Goal: Complete application form

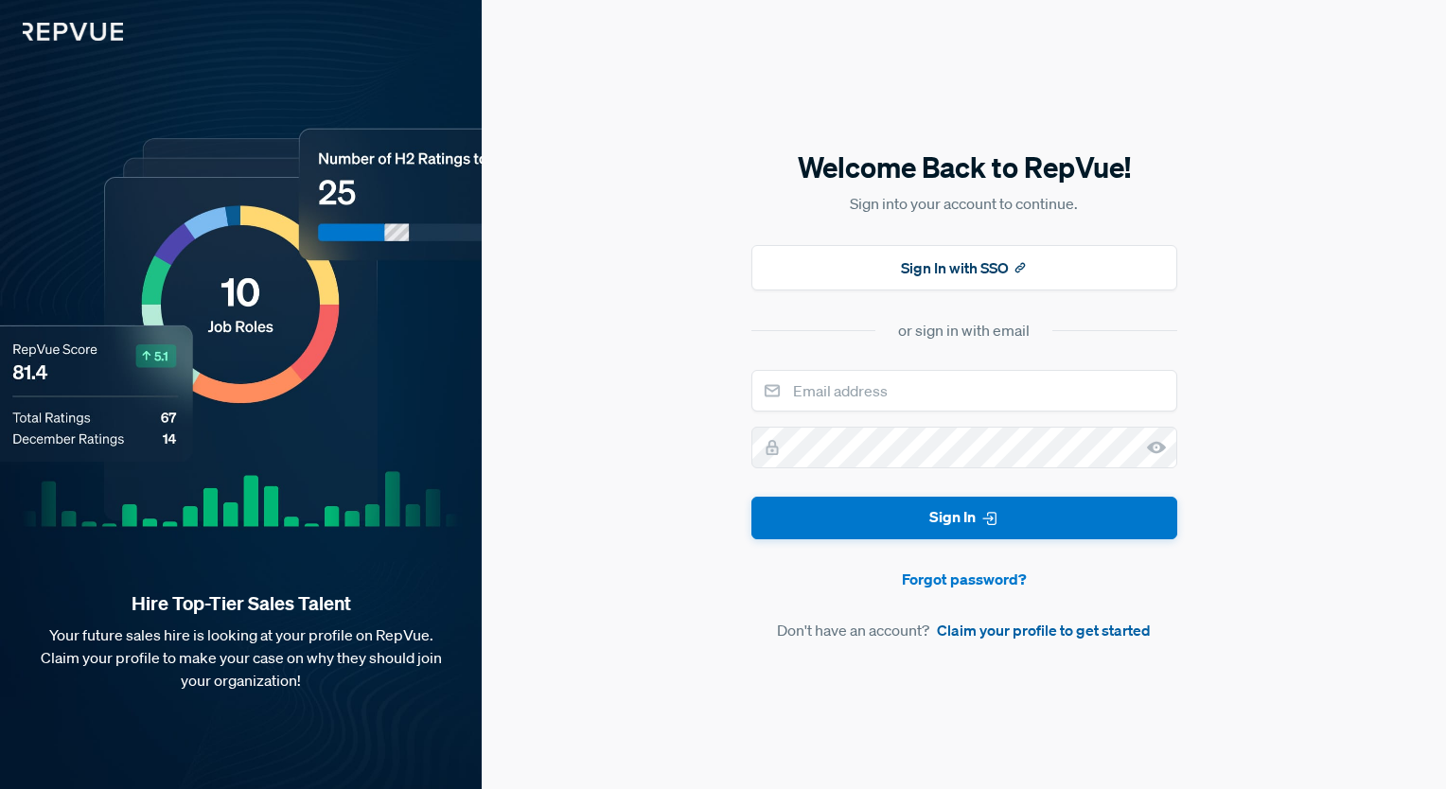
click at [1093, 636] on link "Claim your profile to get started" at bounding box center [1044, 630] width 214 height 23
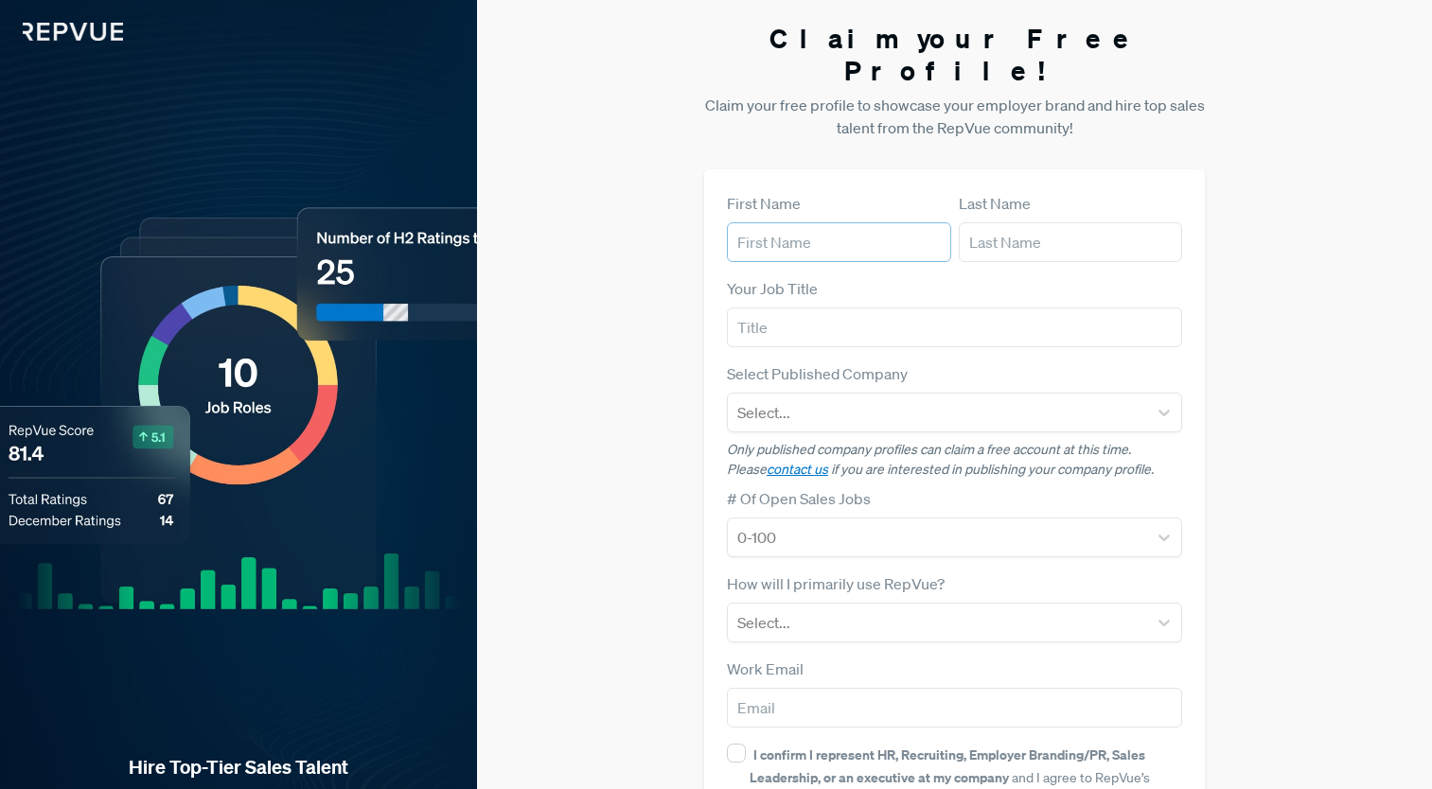
drag, startPoint x: 803, startPoint y: 204, endPoint x: 1089, endPoint y: 296, distance: 301.1
click at [803, 222] on input "text" at bounding box center [839, 242] width 224 height 40
type input "[PERSON_NAME]"
drag, startPoint x: 861, startPoint y: 295, endPoint x: 909, endPoint y: 304, distance: 48.1
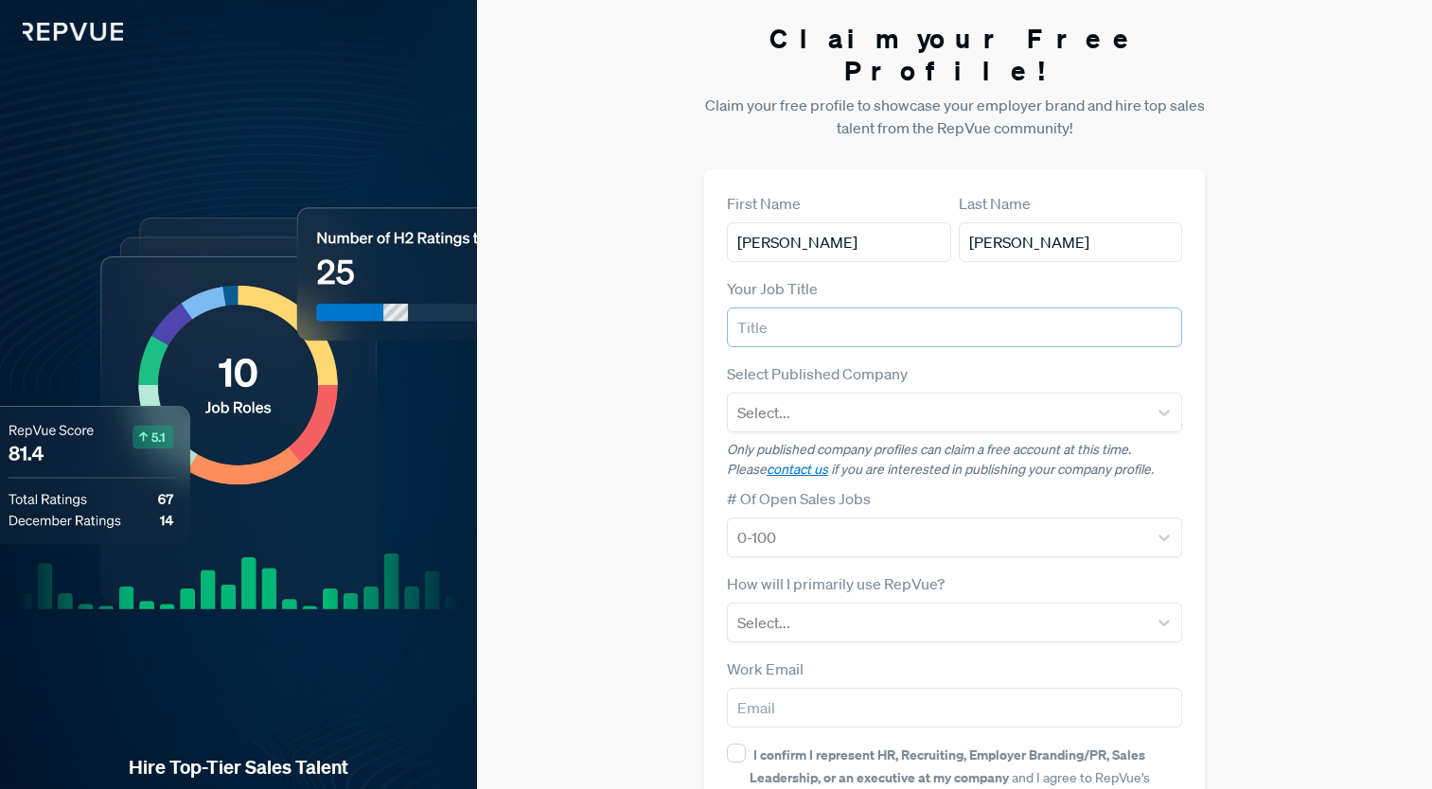
click at [861, 308] on input "text" at bounding box center [955, 328] width 456 height 40
type input "Investment Sales Intern"
click at [946, 399] on div at bounding box center [937, 412] width 401 height 27
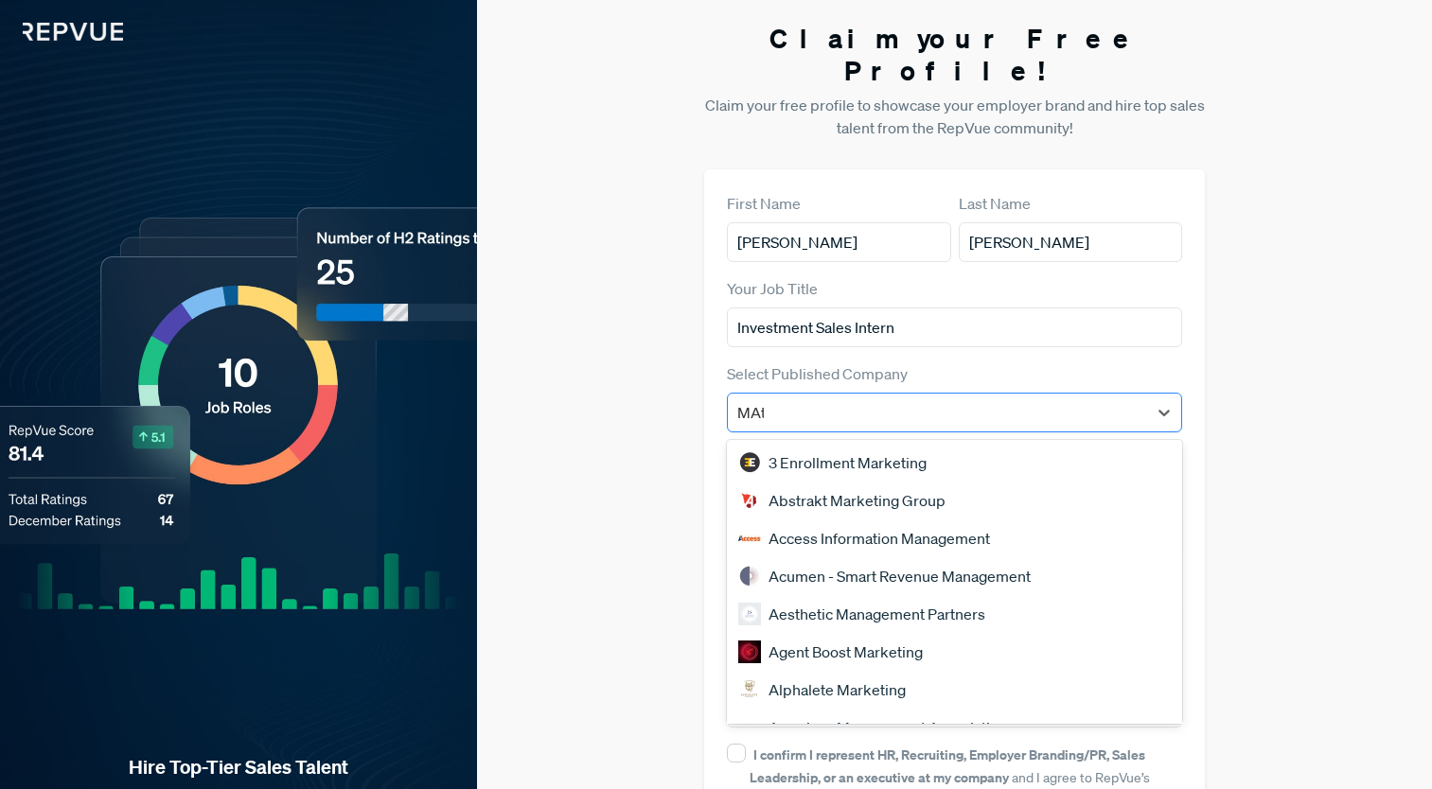
type input "MAtt"
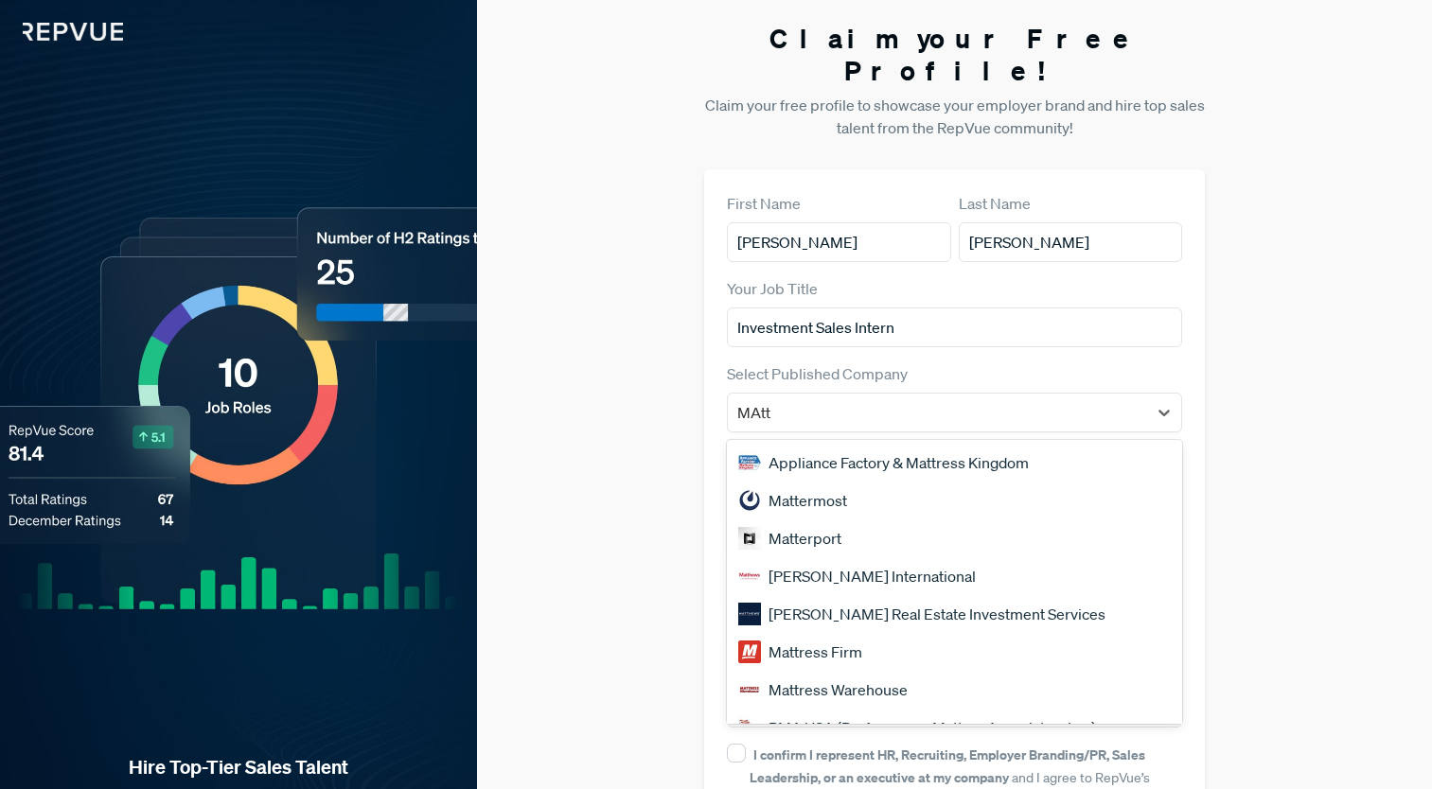
click at [992, 595] on div "[PERSON_NAME] Real Estate Investment Services" at bounding box center [955, 614] width 456 height 38
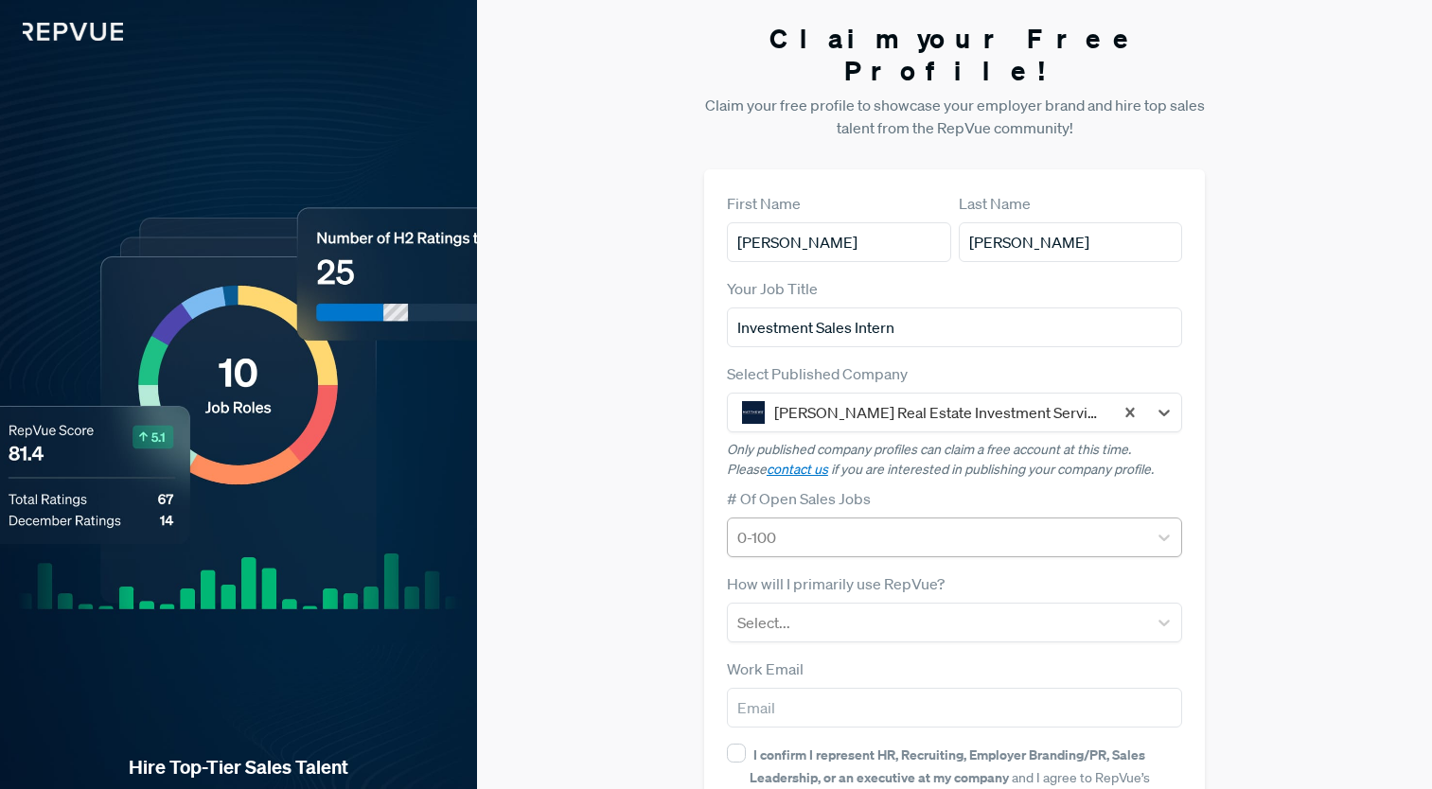
click at [872, 524] on div at bounding box center [937, 537] width 401 height 27
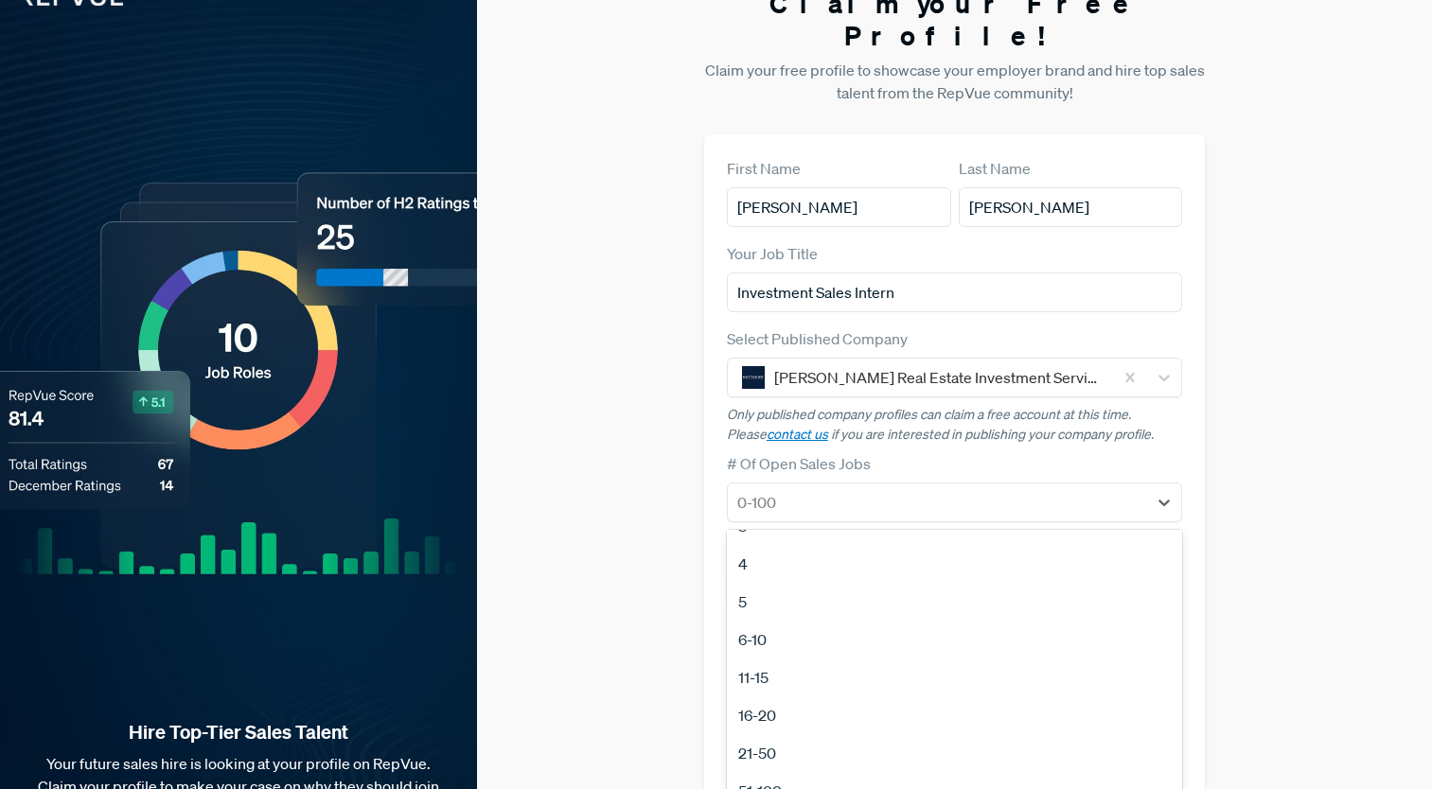
scroll to position [178, 0]
click at [751, 734] on div "100+" at bounding box center [955, 753] width 456 height 38
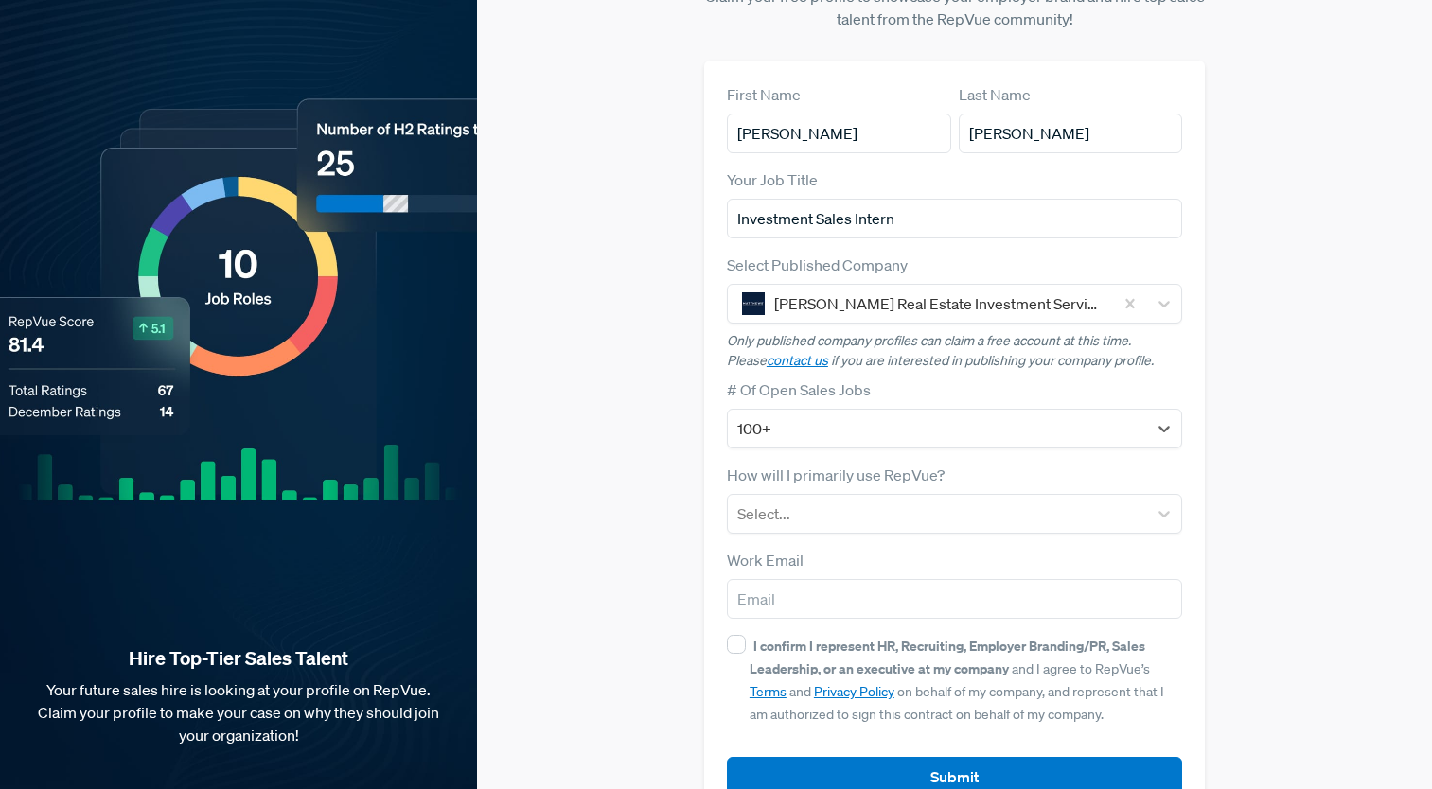
scroll to position [130, 0]
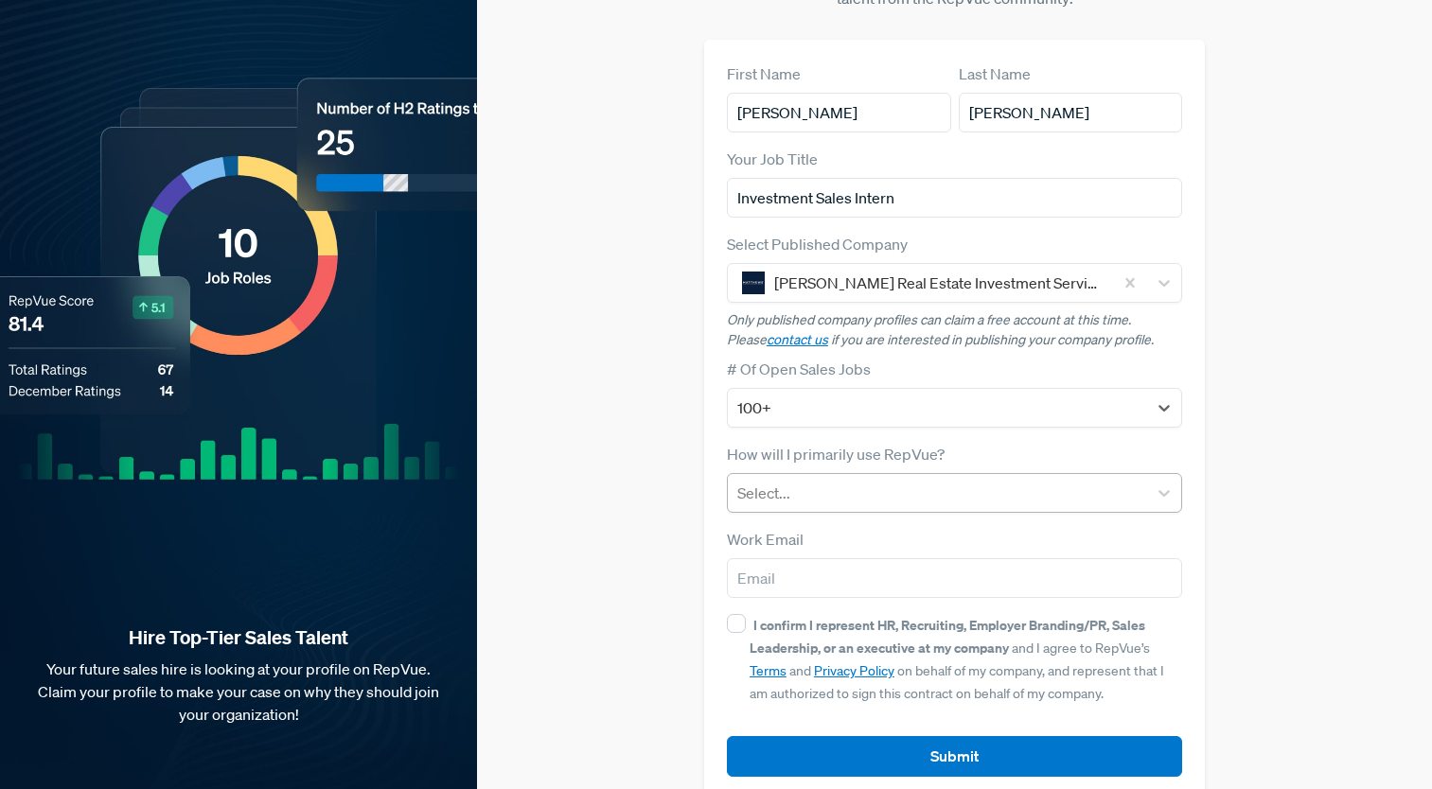
click at [903, 480] on div at bounding box center [937, 493] width 401 height 27
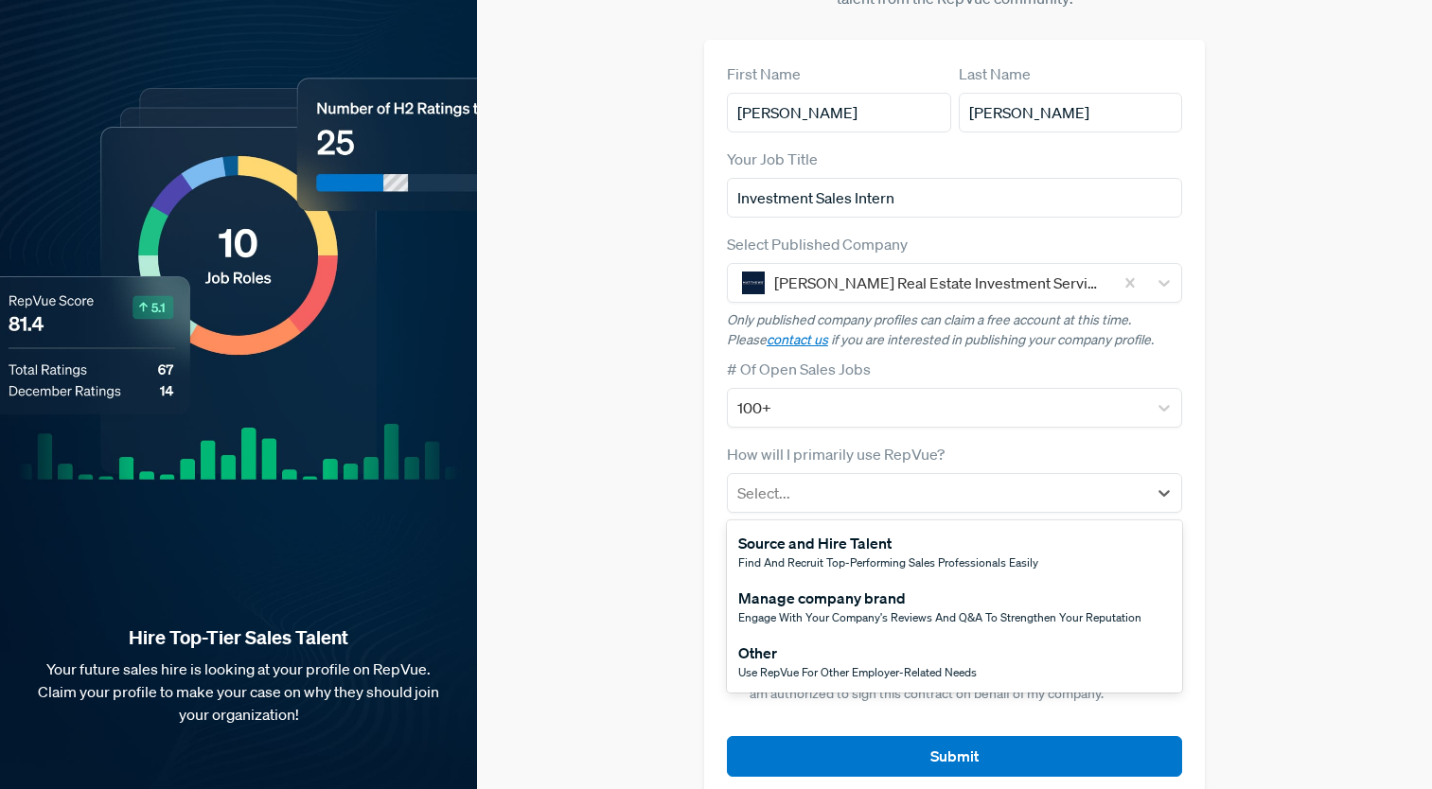
click at [863, 664] on div "Use RepVue for other employer-related needs" at bounding box center [857, 672] width 239 height 17
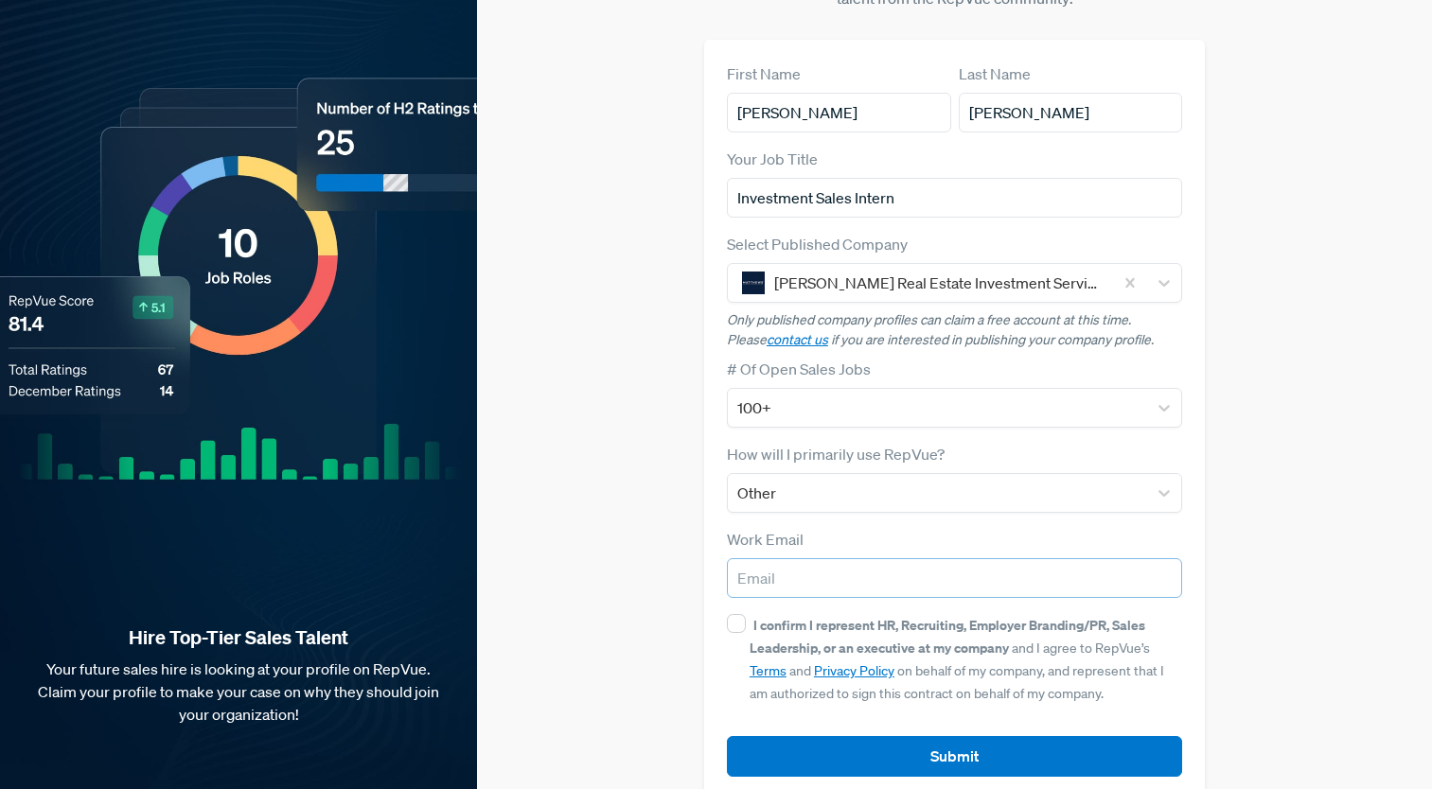
drag, startPoint x: 801, startPoint y: 544, endPoint x: 873, endPoint y: 537, distance: 72.3
click at [801, 558] on input "email" at bounding box center [955, 578] width 456 height 40
type input "[EMAIL_ADDRESS][DOMAIN_NAME]"
type input "NY"
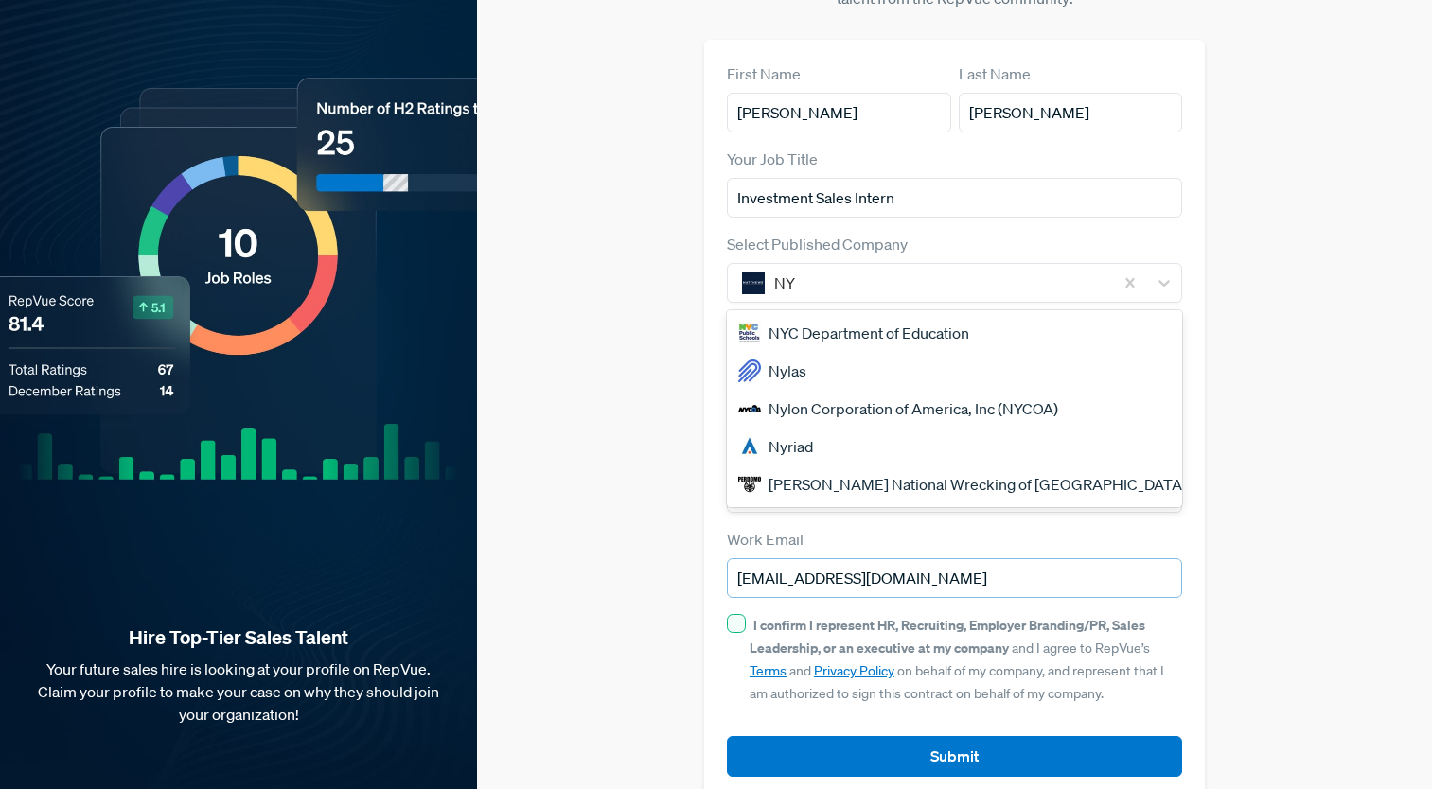
type input "[EMAIL_ADDRESS][DOMAIN_NAME]"
click at [738, 614] on input "I confirm I represent HR, Recruiting, Employer Branding/PR, Sales Leadership, o…" at bounding box center [736, 623] width 19 height 19
checkbox input "true"
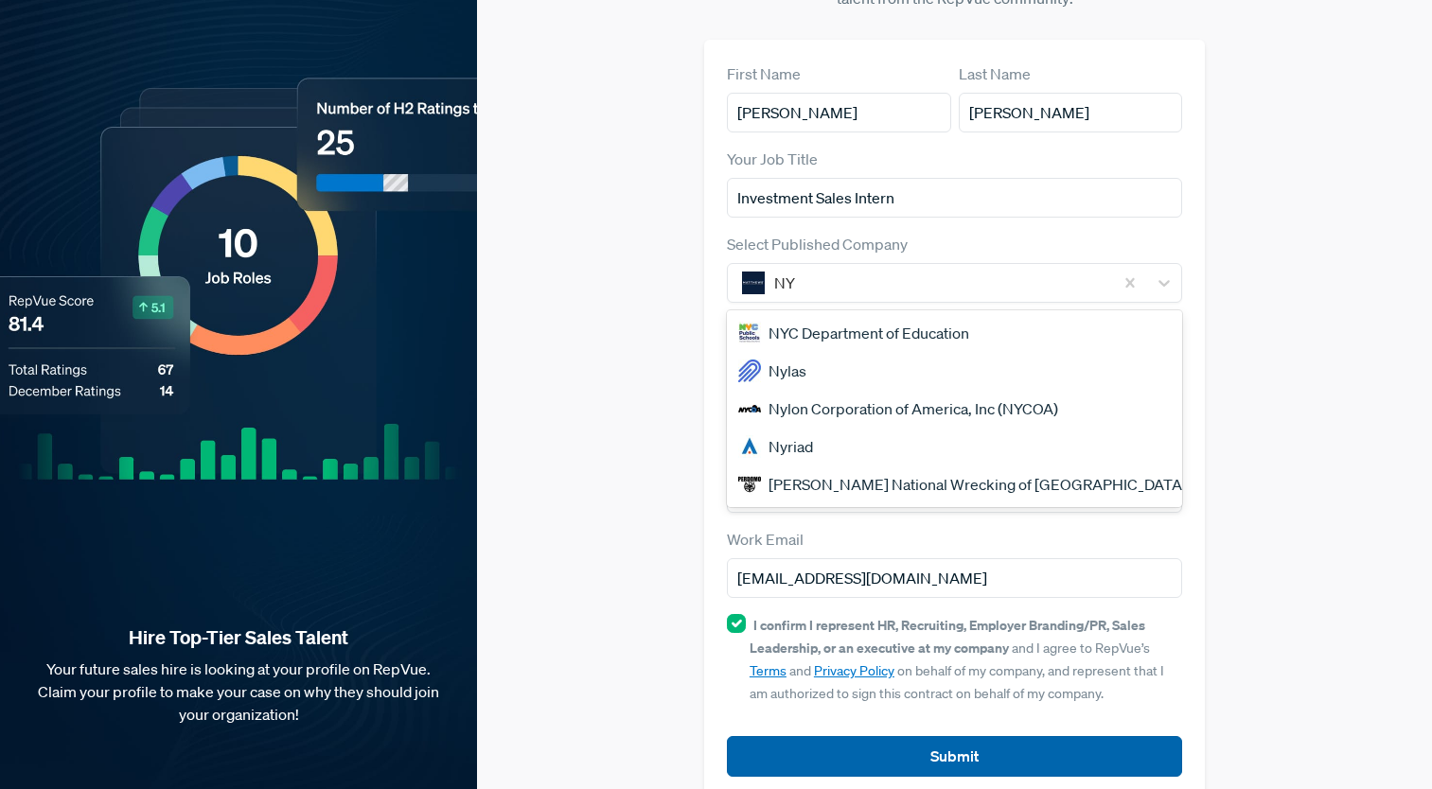
click at [981, 736] on button "Submit" at bounding box center [955, 756] width 456 height 41
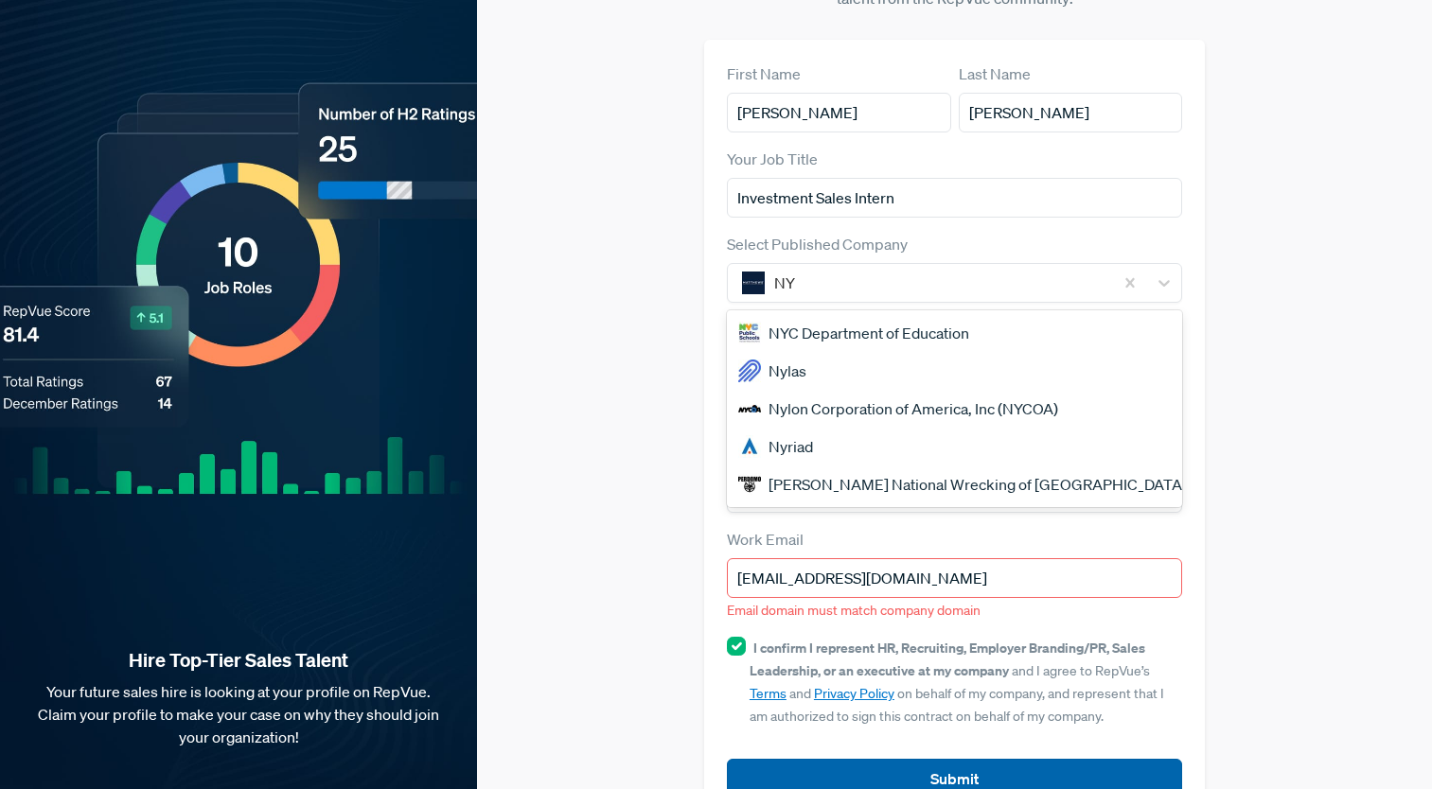
scroll to position [152, 0]
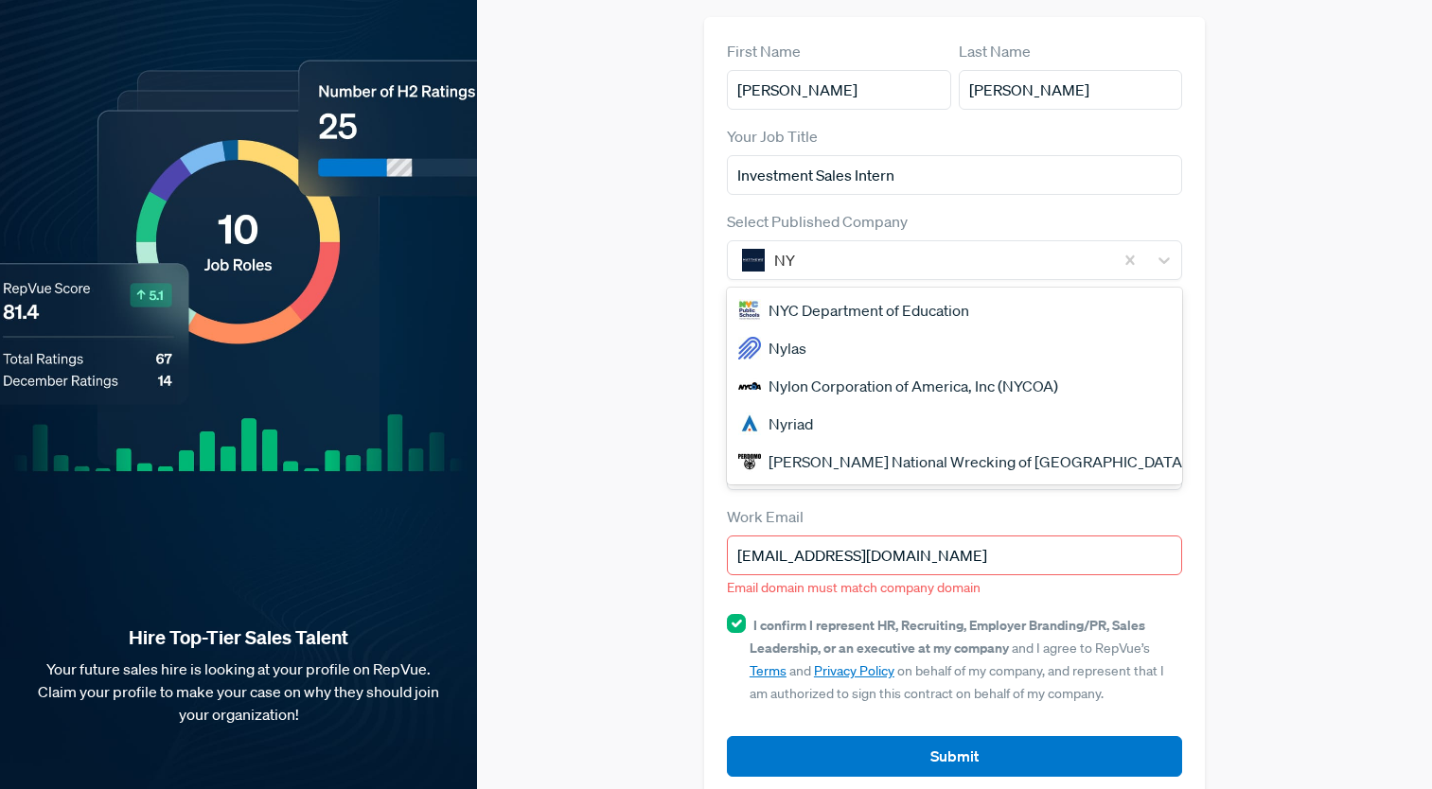
drag, startPoint x: 957, startPoint y: 525, endPoint x: 539, endPoint y: 489, distance: 419.9
click at [534, 490] on div "Claim your Free Profile! Claim your free profile to showcase your employer bran…" at bounding box center [954, 335] width 955 height 975
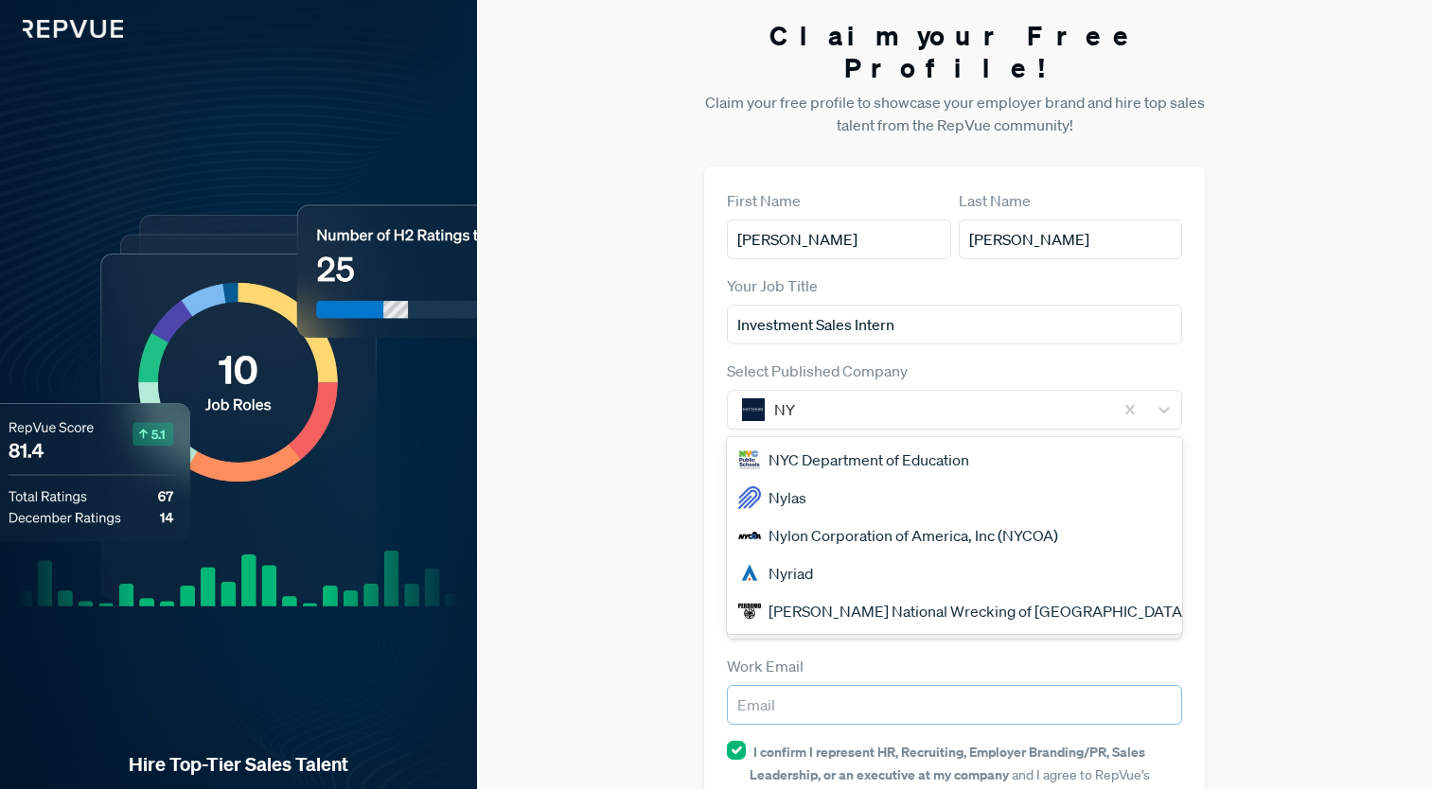
scroll to position [0, 0]
